Goal: Information Seeking & Learning: Find specific fact

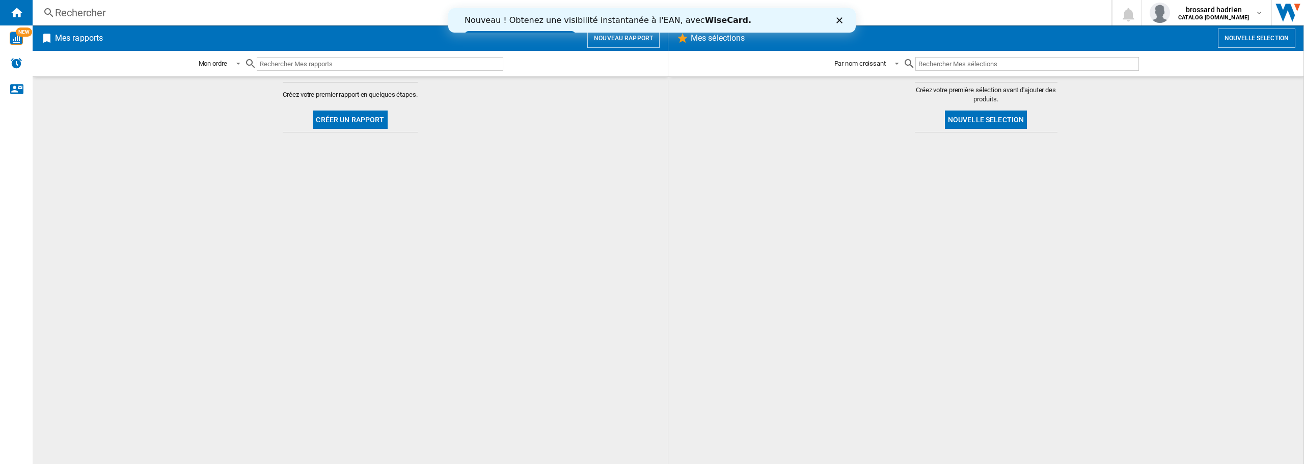
click at [91, 9] on div "Rechercher" at bounding box center [570, 13] width 1030 height 14
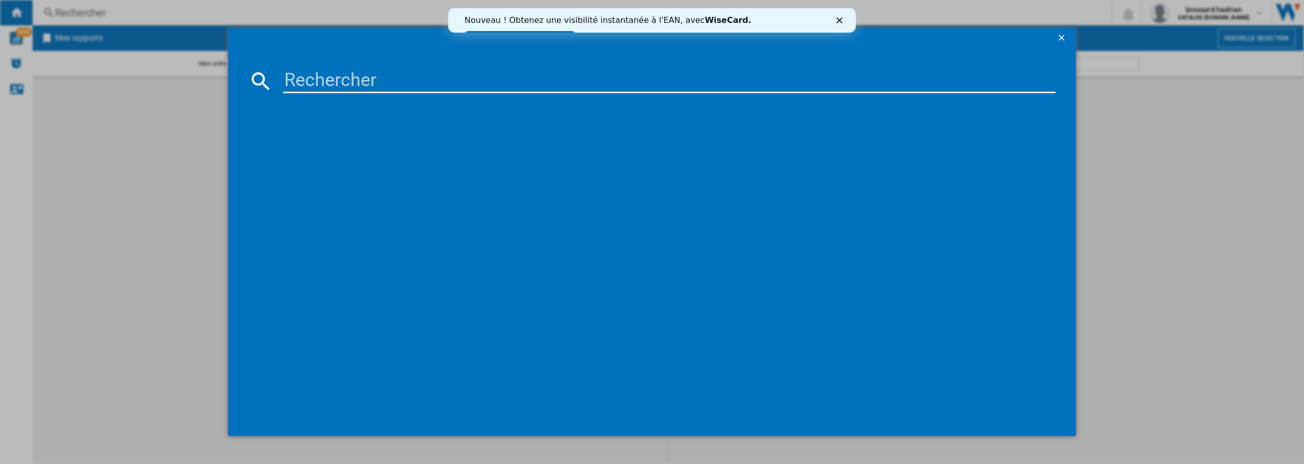
click at [843, 23] on div "Fermer" at bounding box center [841, 20] width 10 height 6
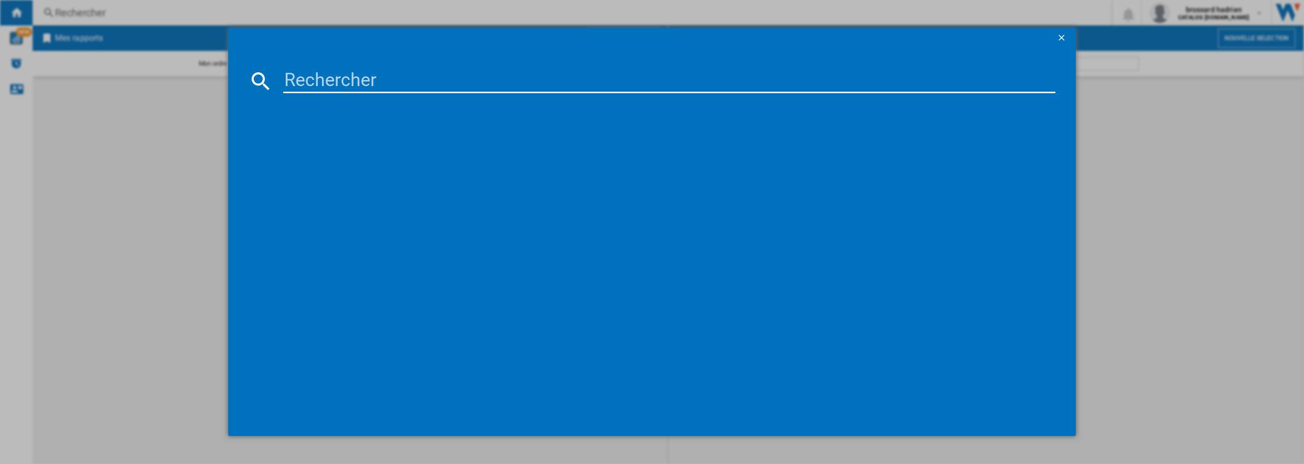
click at [311, 83] on input at bounding box center [669, 81] width 772 height 24
paste input "4"
click at [311, 83] on input at bounding box center [669, 81] width 772 height 24
type input "43UA73"
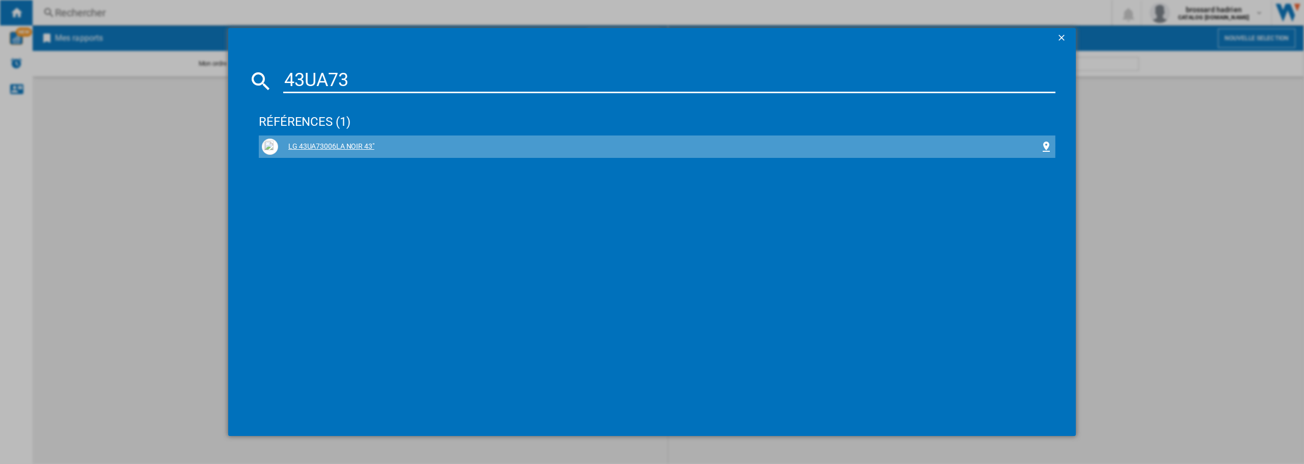
click at [328, 146] on div "LG 43UA73006LA NOIR 43"" at bounding box center [659, 147] width 762 height 10
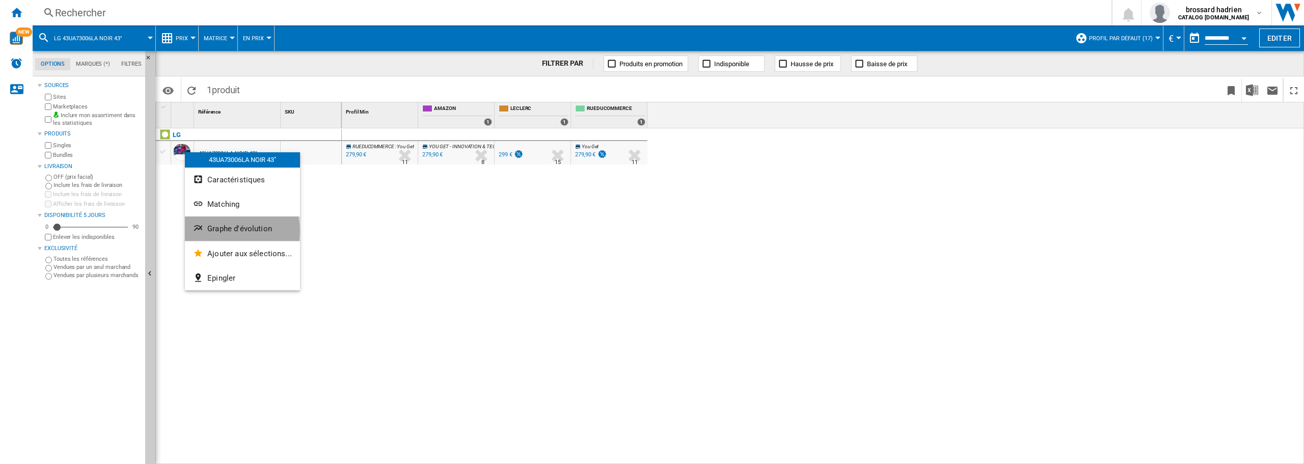
click at [231, 231] on span "Graphe d'évolution" at bounding box center [239, 228] width 65 height 9
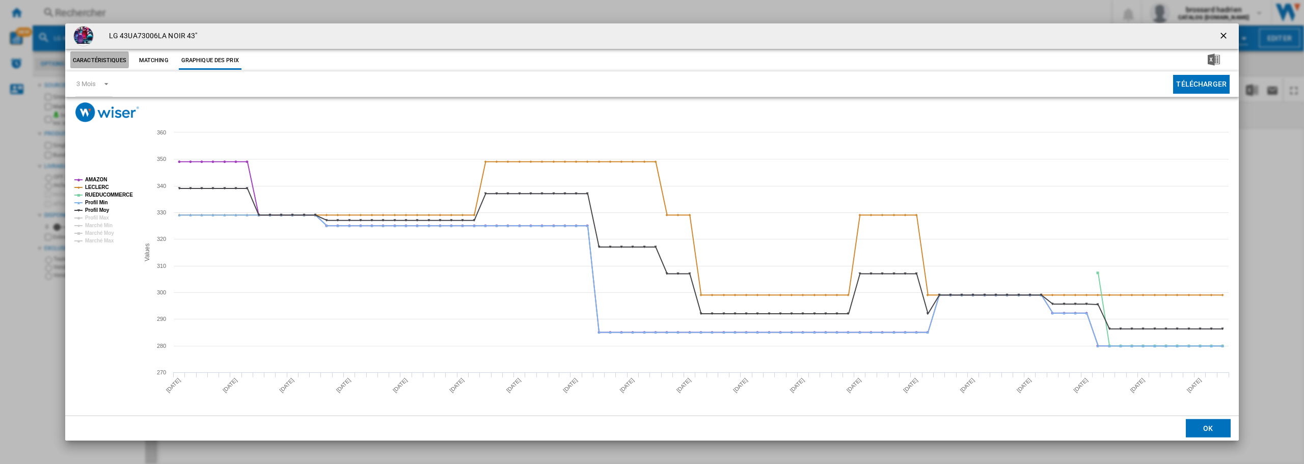
click at [92, 61] on button "Caractéristiques" at bounding box center [99, 60] width 59 height 18
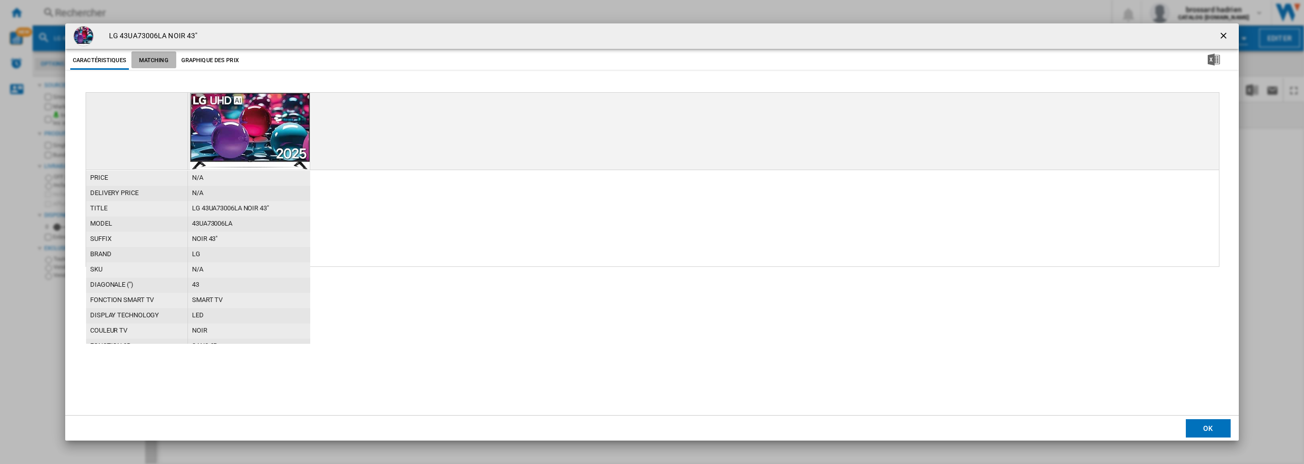
click at [153, 64] on button "Matching" at bounding box center [153, 60] width 45 height 18
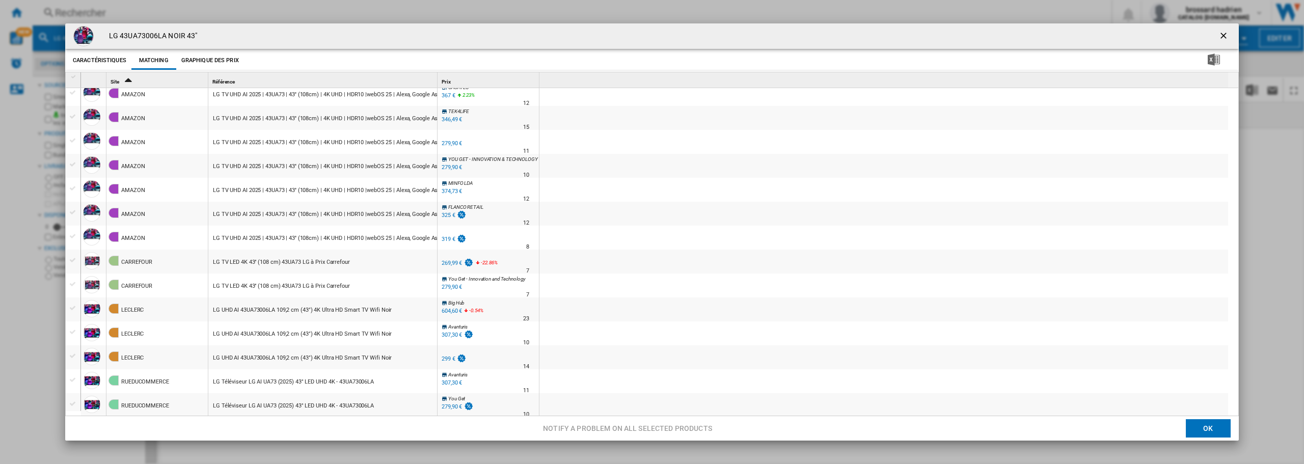
scroll to position [2, 0]
click at [92, 60] on button "Caractéristiques" at bounding box center [99, 58] width 59 height 18
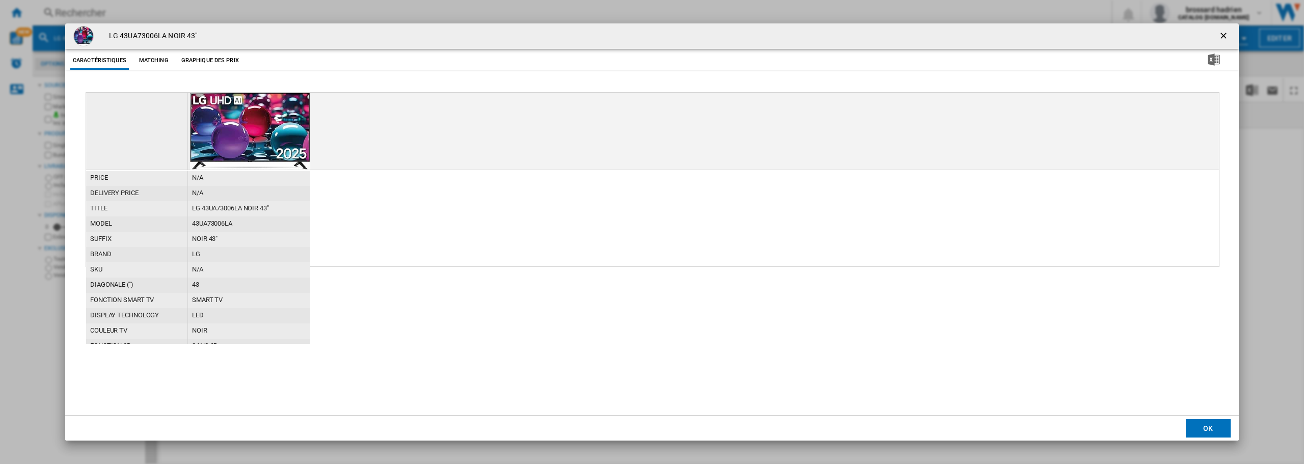
scroll to position [0, 0]
click at [145, 59] on button "Matching" at bounding box center [153, 60] width 45 height 18
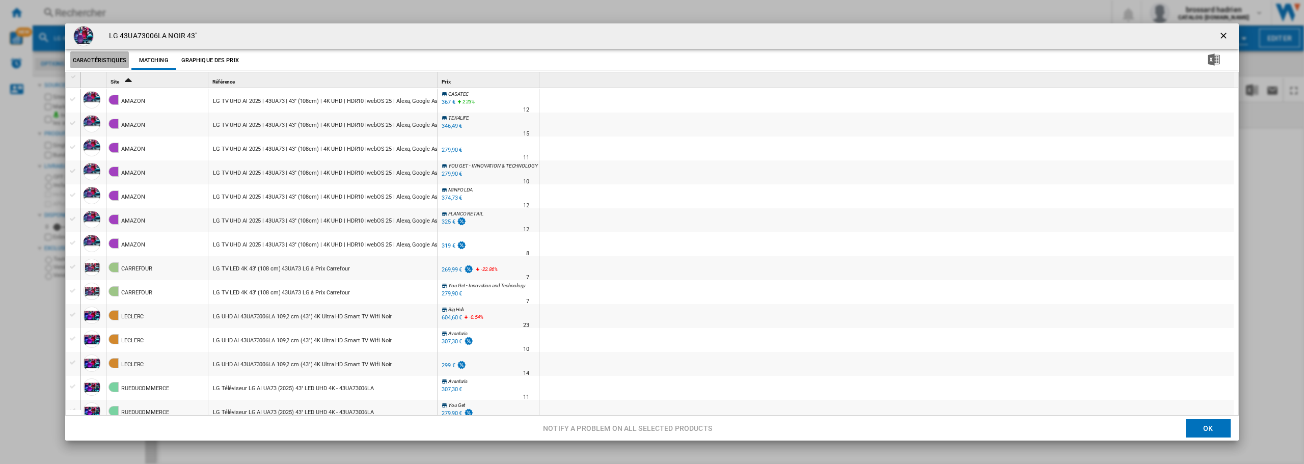
click at [79, 61] on button "Caractéristiques" at bounding box center [99, 60] width 59 height 18
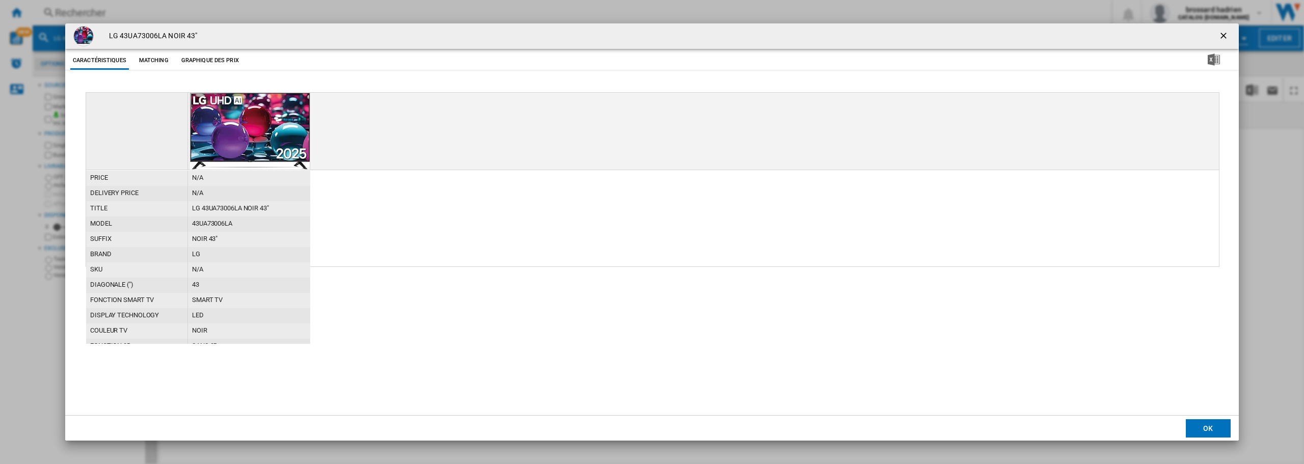
click at [194, 58] on button "Graphique des prix" at bounding box center [210, 60] width 63 height 18
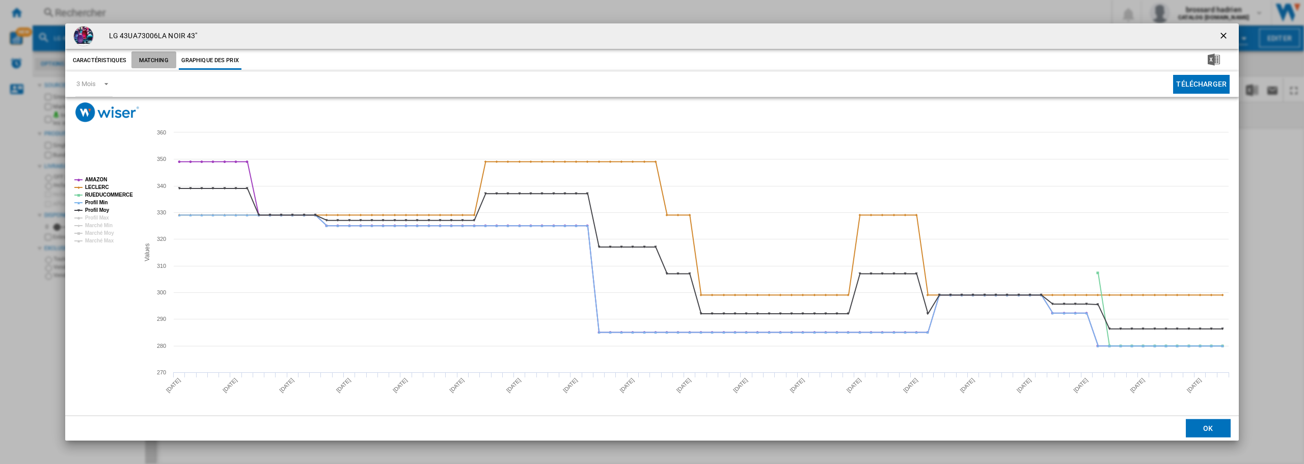
click at [154, 60] on button "Matching" at bounding box center [153, 60] width 45 height 18
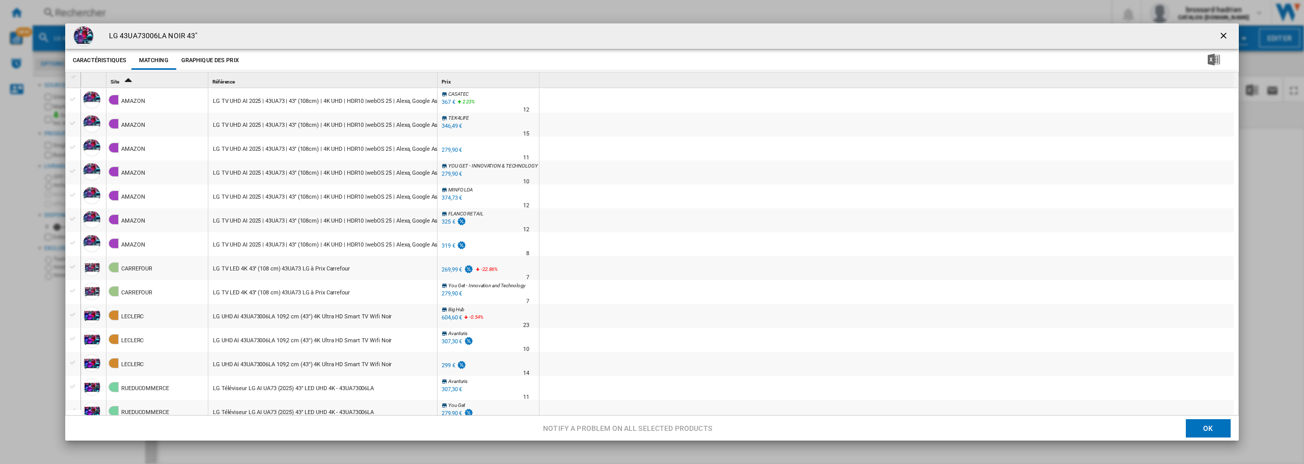
click at [287, 268] on div "LG TV LED 4K 43'' (108 cm) 43UA73 LG à Prix Carrefour" at bounding box center [281, 268] width 137 height 23
click at [91, 267] on div "Product popup" at bounding box center [91, 267] width 17 height 17
drag, startPoint x: 129, startPoint y: 270, endPoint x: 360, endPoint y: 267, distance: 230.2
click at [336, 270] on div at bounding box center [652, 232] width 1304 height 464
click at [448, 268] on div "269,99 €" at bounding box center [452, 269] width 20 height 7
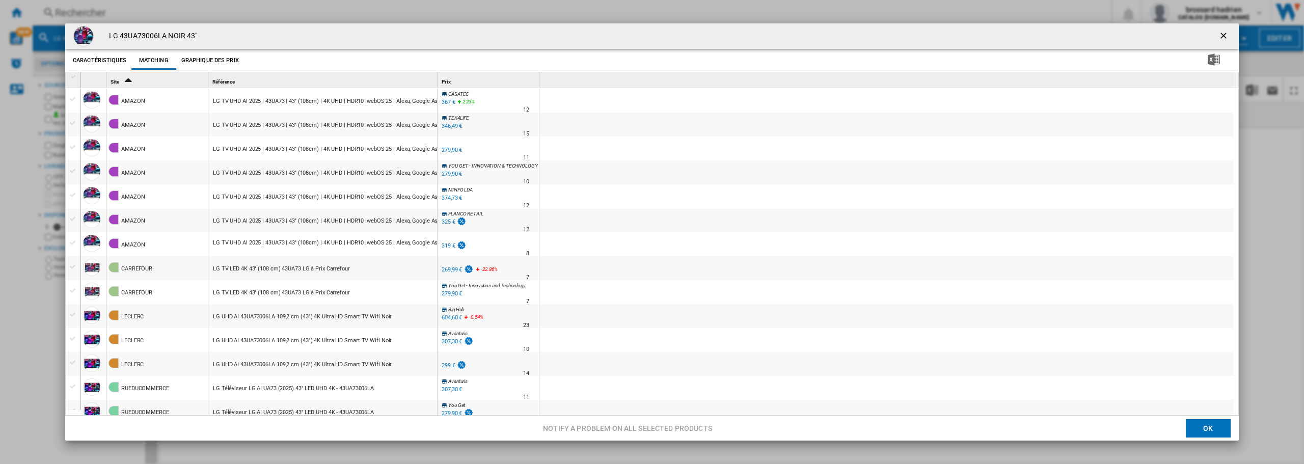
click at [128, 81] on icon "Sort Ascending" at bounding box center [128, 79] width 17 height 14
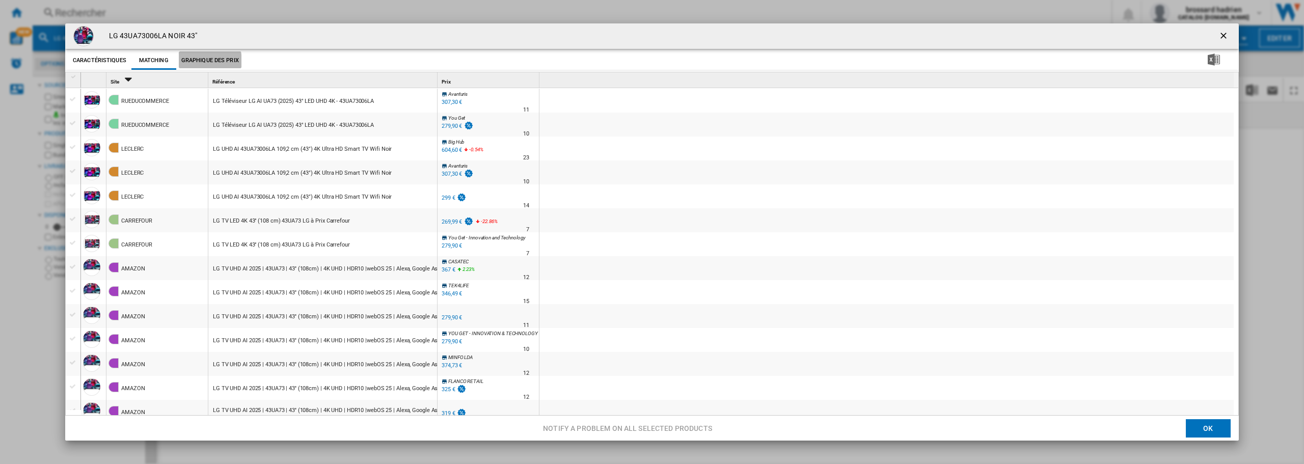
click at [205, 62] on button "Graphique des prix" at bounding box center [210, 60] width 63 height 18
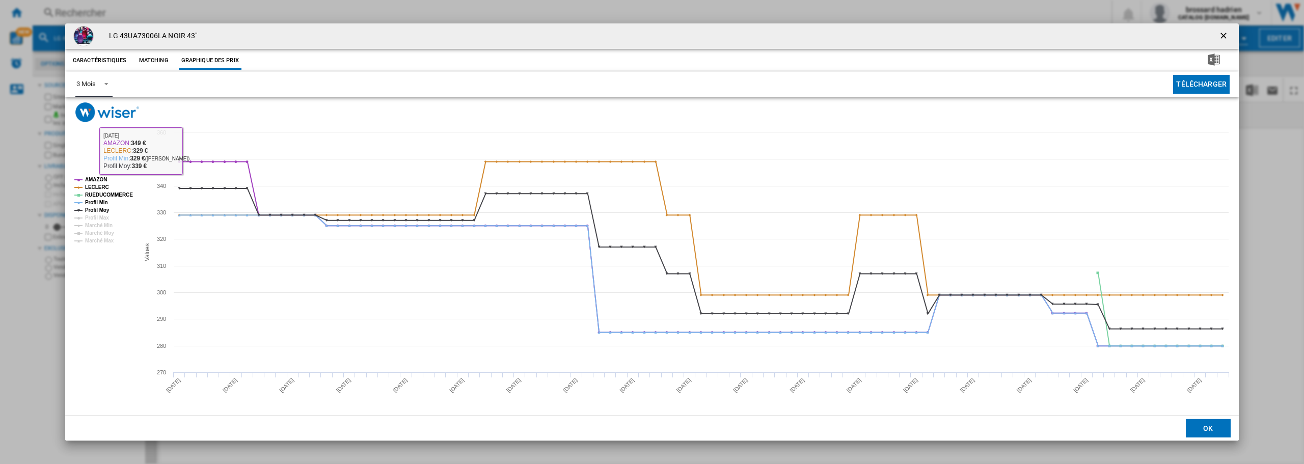
click at [88, 85] on div "3 Mois" at bounding box center [85, 84] width 19 height 8
click at [99, 111] on md-option "6 Mois" at bounding box center [102, 109] width 69 height 24
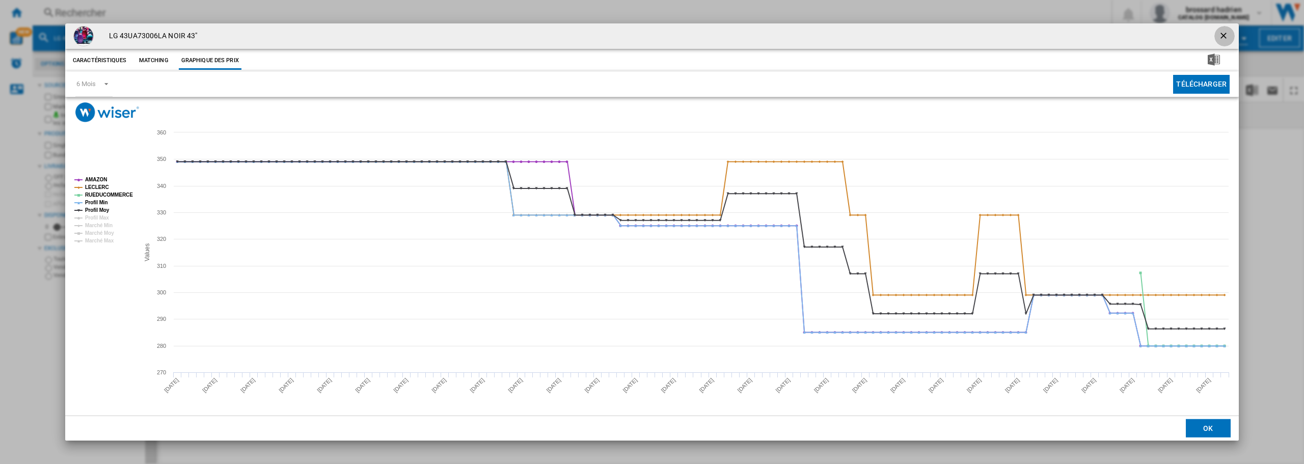
drag, startPoint x: 1222, startPoint y: 35, endPoint x: 1116, endPoint y: 66, distance: 109.9
click at [1221, 35] on ng-md-icon "getI18NText('BUTTONS.CLOSE_DIALOG')" at bounding box center [1224, 37] width 12 height 12
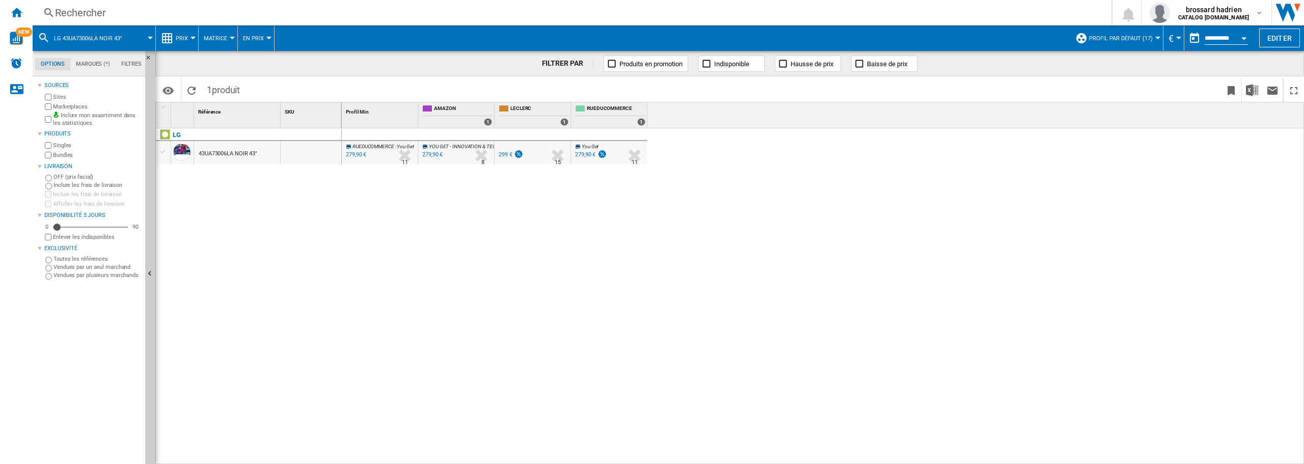
drag, startPoint x: 543, startPoint y: 246, endPoint x: 628, endPoint y: 204, distance: 94.3
click at [553, 242] on div "RUEDUCOMMERCE : You Get -1.0 % 279,90 € % N/A 11 RUEDUCOMMERCE : You Get YOU GE…" at bounding box center [823, 296] width 963 height 336
click at [88, 12] on div "Rechercher" at bounding box center [570, 13] width 1030 height 14
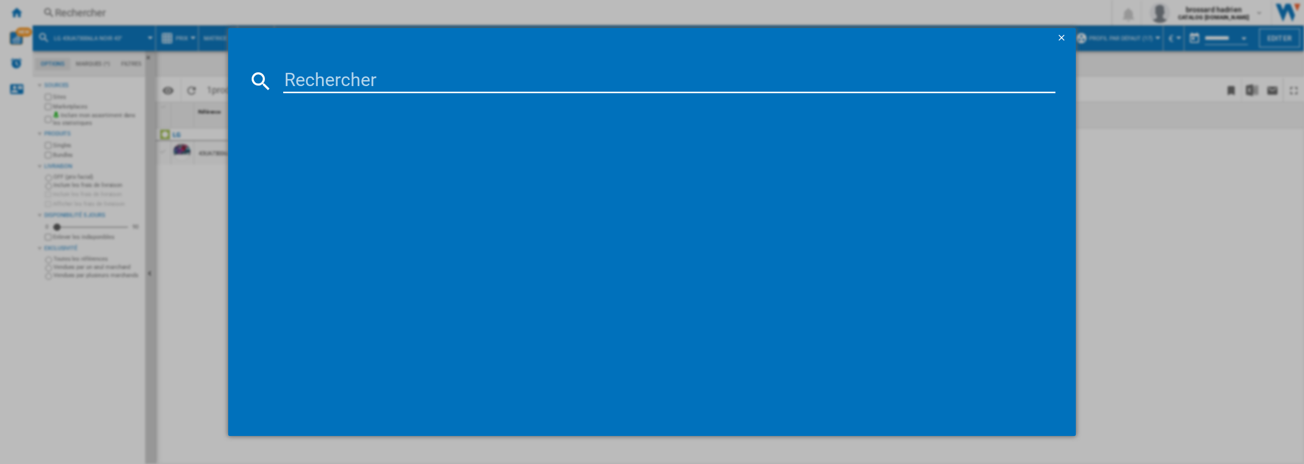
click at [335, 81] on input at bounding box center [669, 81] width 772 height 24
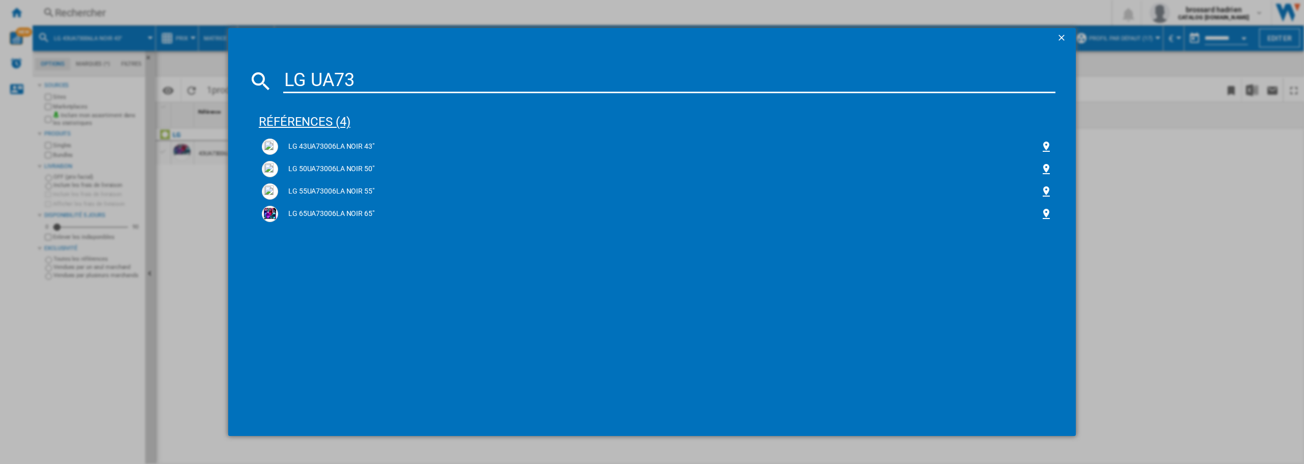
type input "LG UA73"
click at [306, 124] on div "références (4)" at bounding box center [657, 117] width 797 height 38
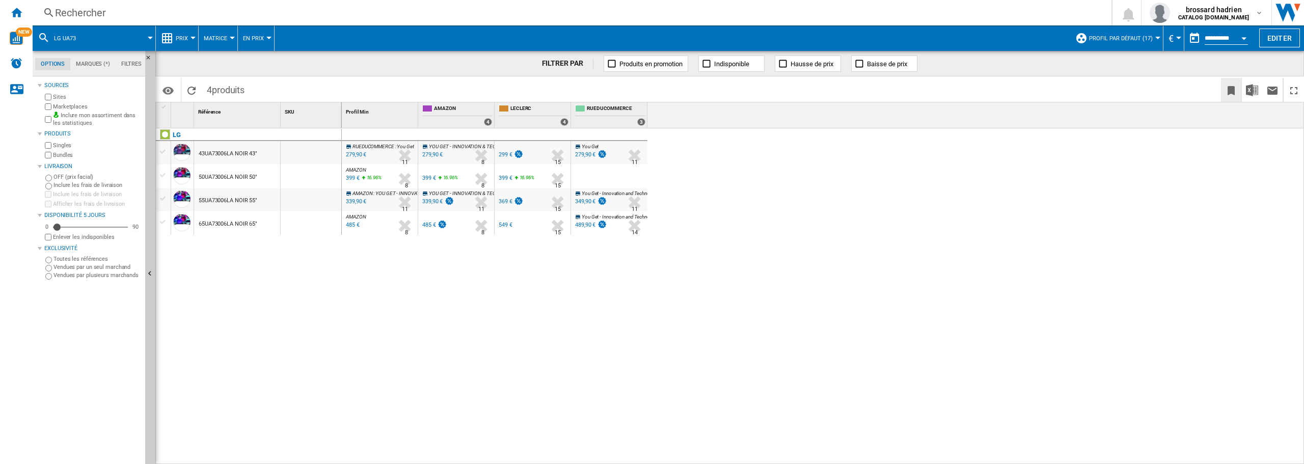
click at [1237, 90] on ng-md-icon "Créer un favoris" at bounding box center [1231, 91] width 12 height 12
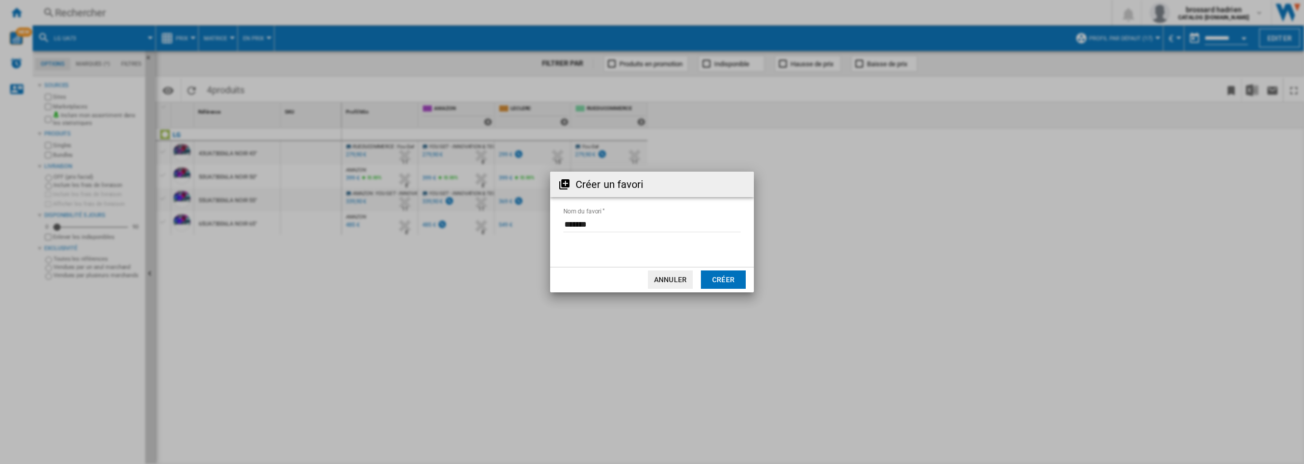
click at [730, 278] on button "Créer" at bounding box center [723, 279] width 45 height 18
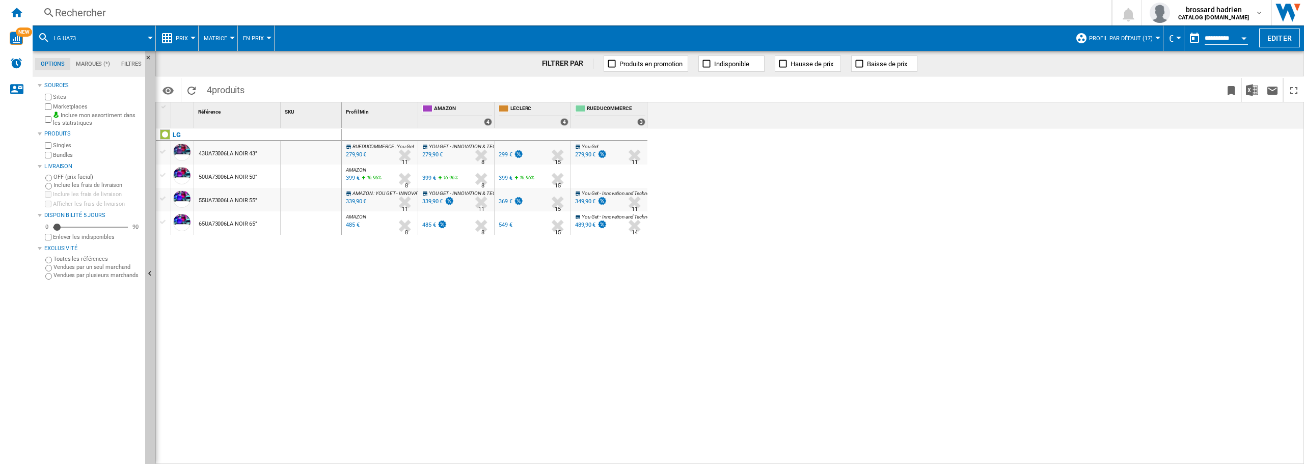
click at [132, 13] on div "Rechercher" at bounding box center [570, 13] width 1030 height 14
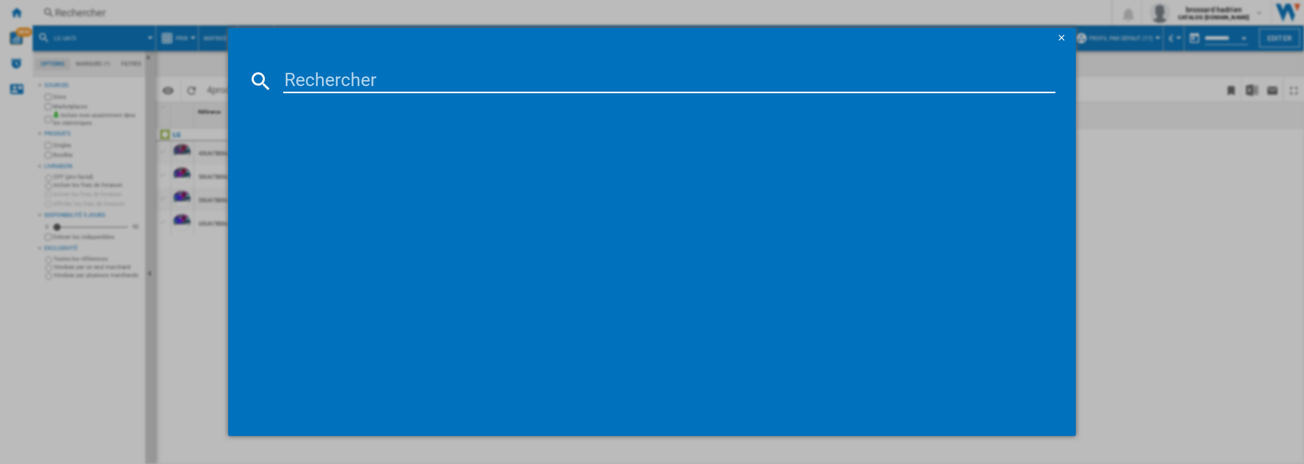
click at [352, 83] on input at bounding box center [669, 81] width 772 height 24
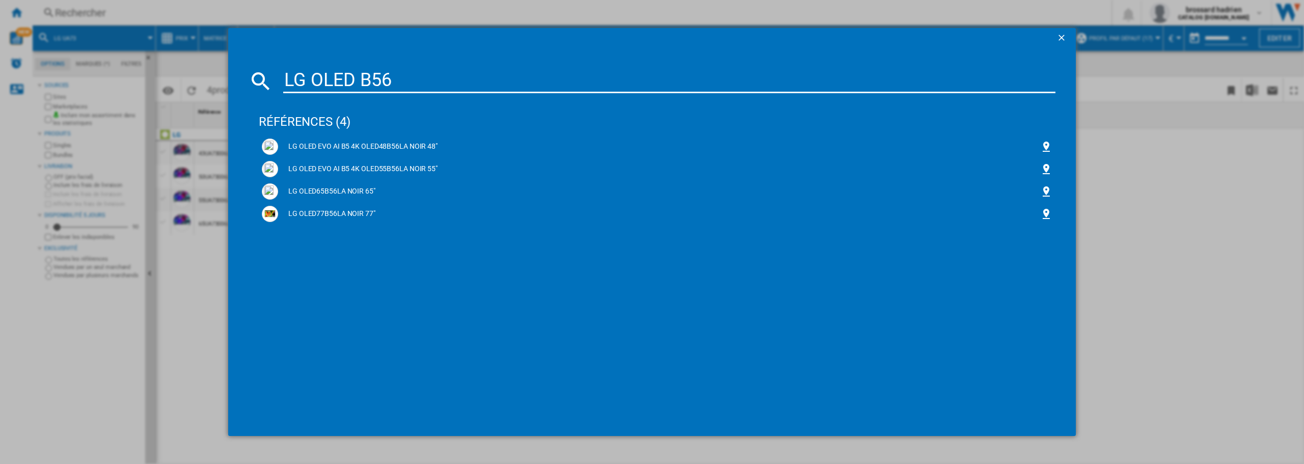
type input "LG OLED B56"
click at [306, 120] on div "références (4)" at bounding box center [657, 117] width 797 height 38
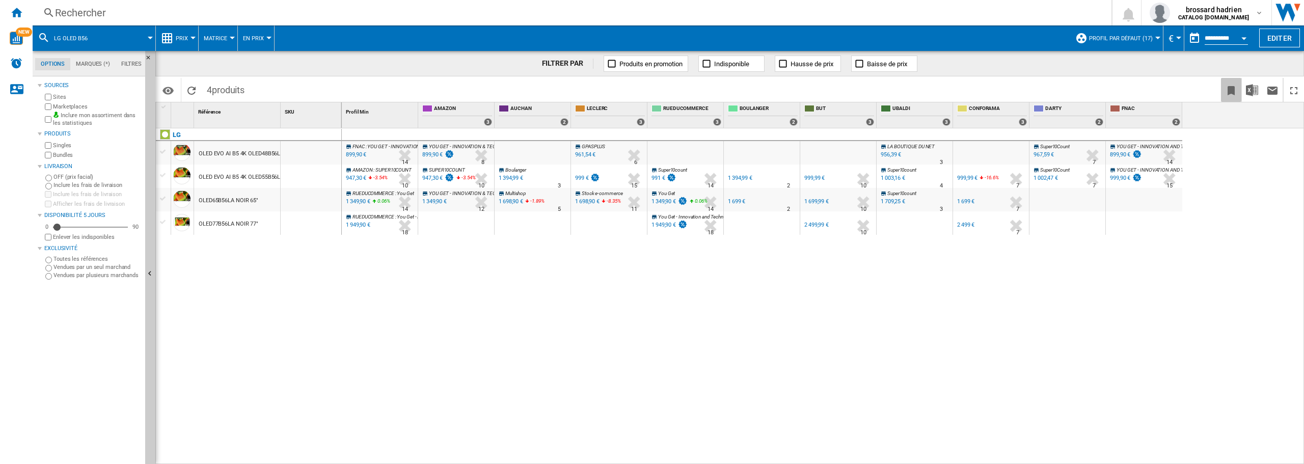
click at [1229, 90] on ng-md-icon "Créer un favoris" at bounding box center [1231, 91] width 12 height 12
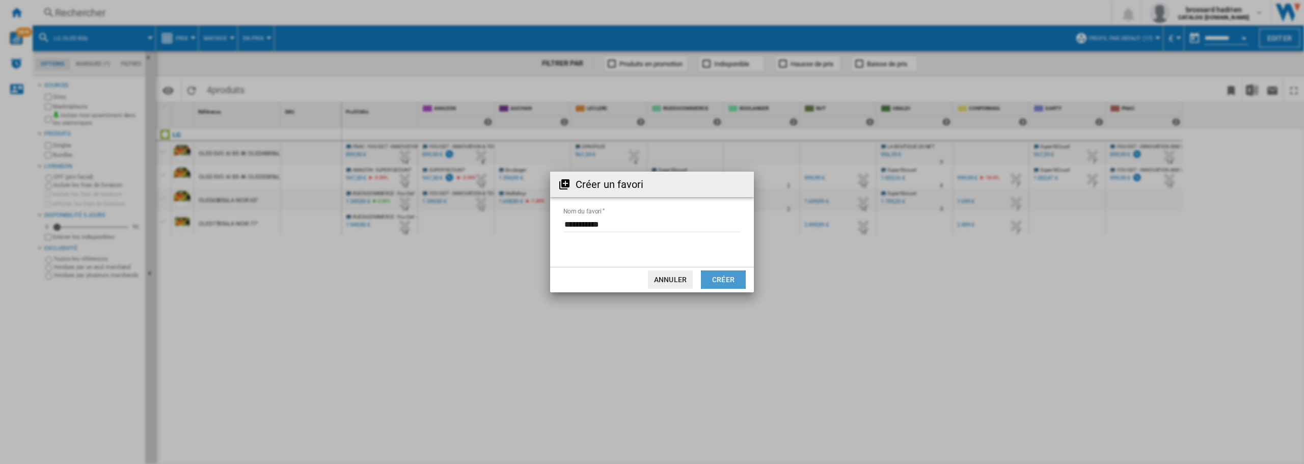
click at [720, 280] on button "Créer" at bounding box center [723, 279] width 45 height 18
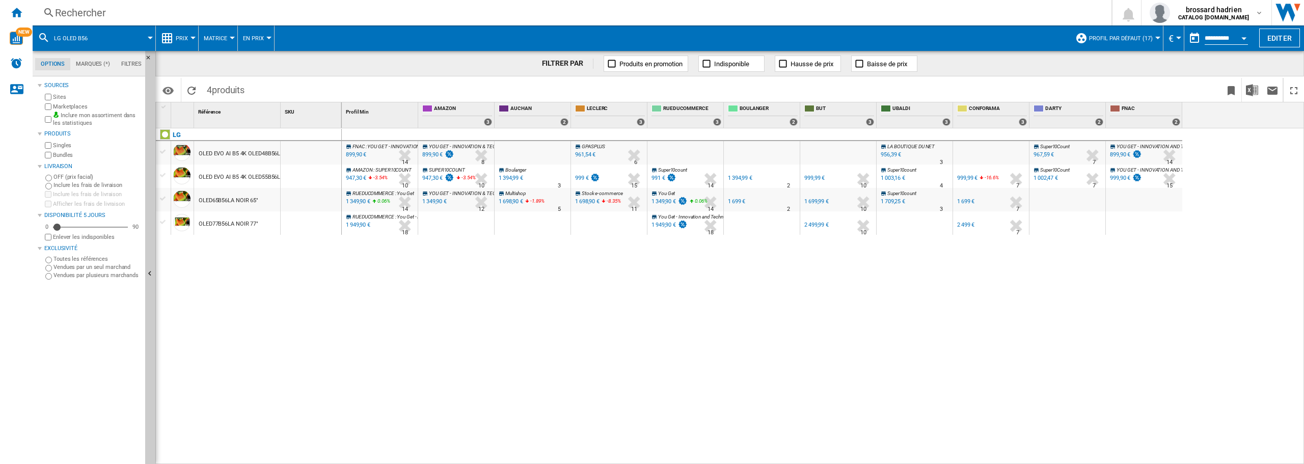
drag, startPoint x: 434, startPoint y: 329, endPoint x: 412, endPoint y: 333, distance: 22.8
click at [434, 327] on div "FNAC : YOU GET - INNOVATION AND TECHNOLOGY -1.0 % 899,90 € % N/A 14 FNAC : YOU …" at bounding box center [823, 296] width 963 height 336
